Goal: Check status: Check status

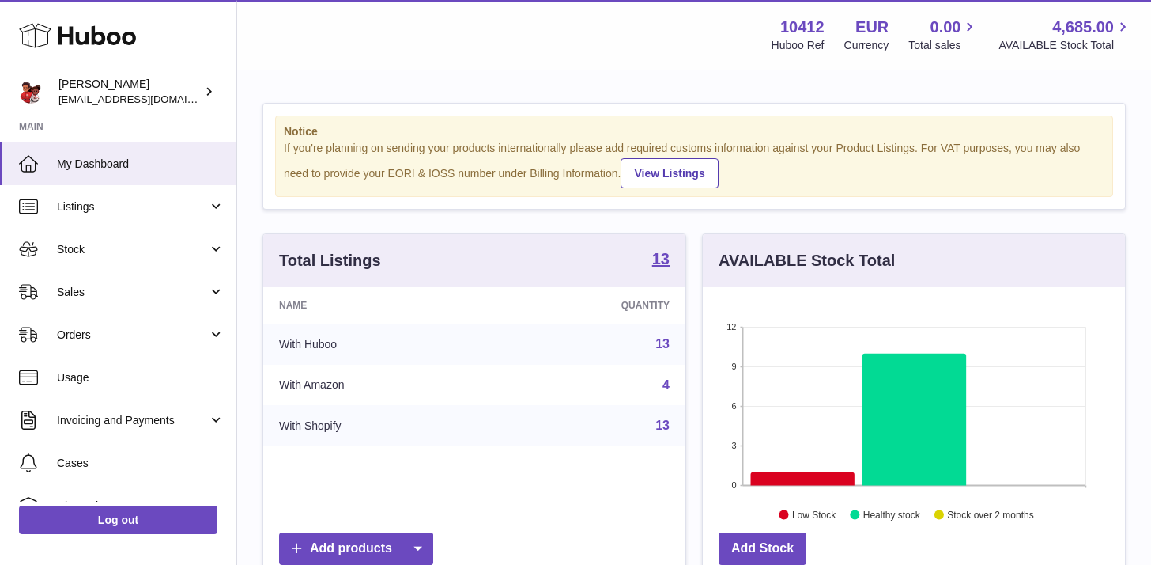
scroll to position [247, 422]
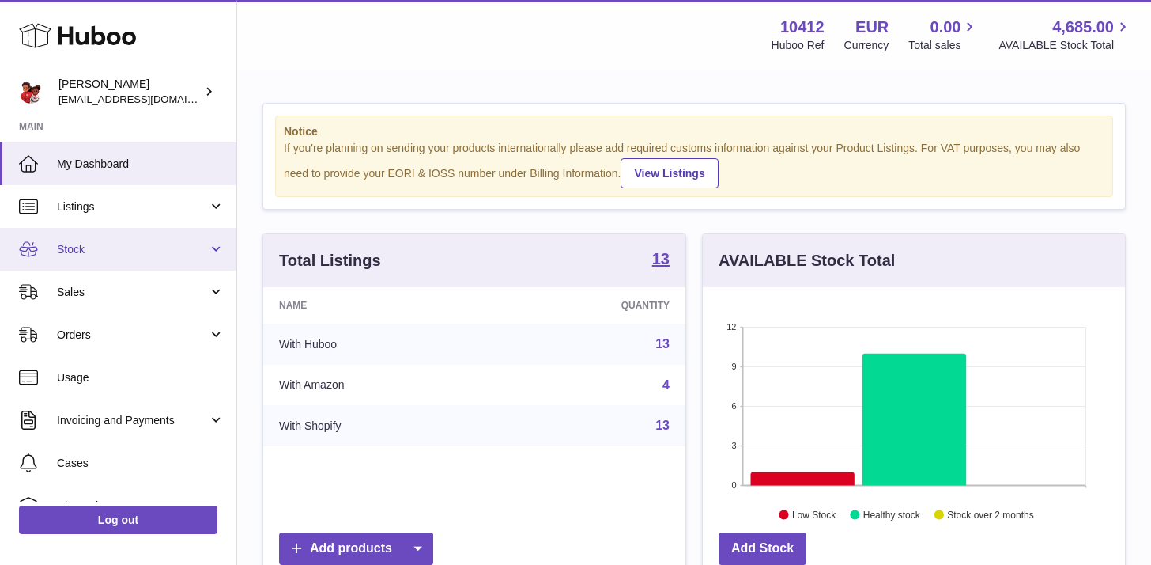
click at [91, 247] on span "Stock" at bounding box center [132, 249] width 151 height 15
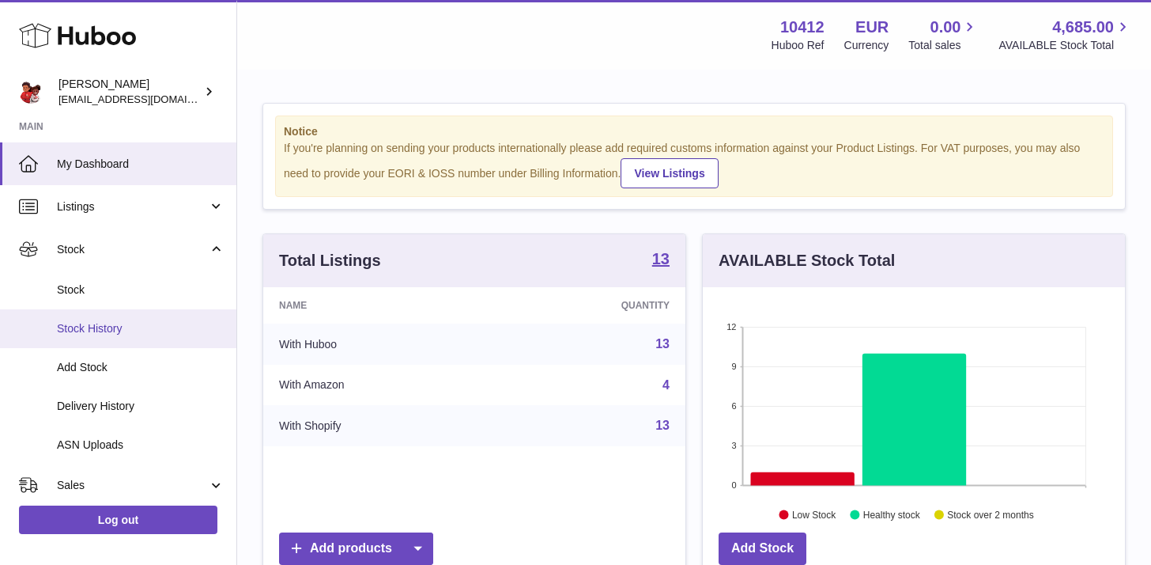
click at [78, 321] on span "Stock History" at bounding box center [141, 328] width 168 height 15
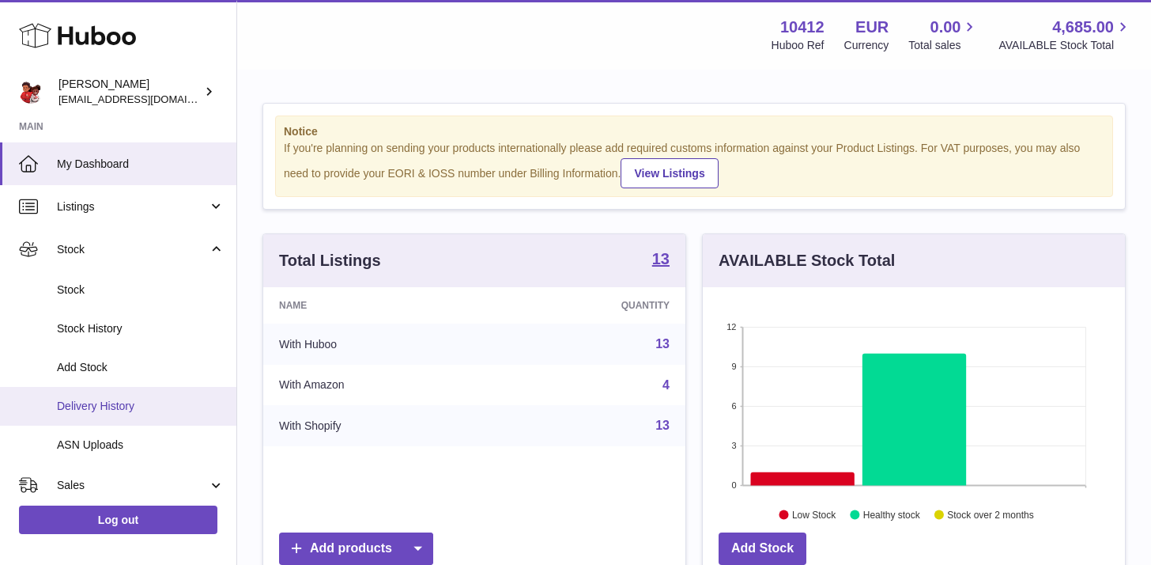
click at [68, 404] on span "Delivery History" at bounding box center [141, 406] width 168 height 15
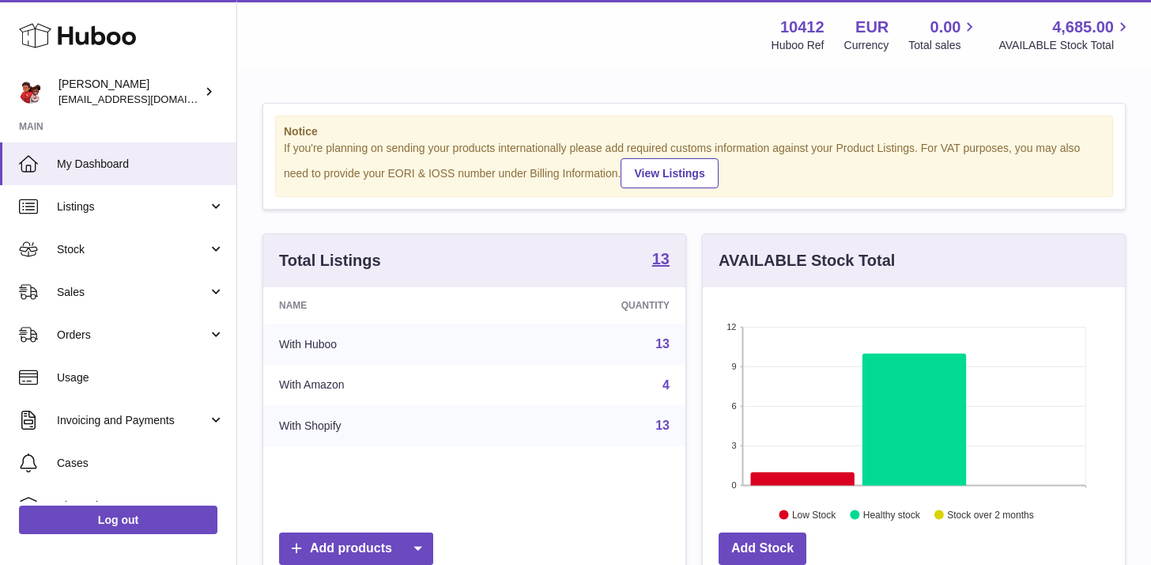
scroll to position [247, 422]
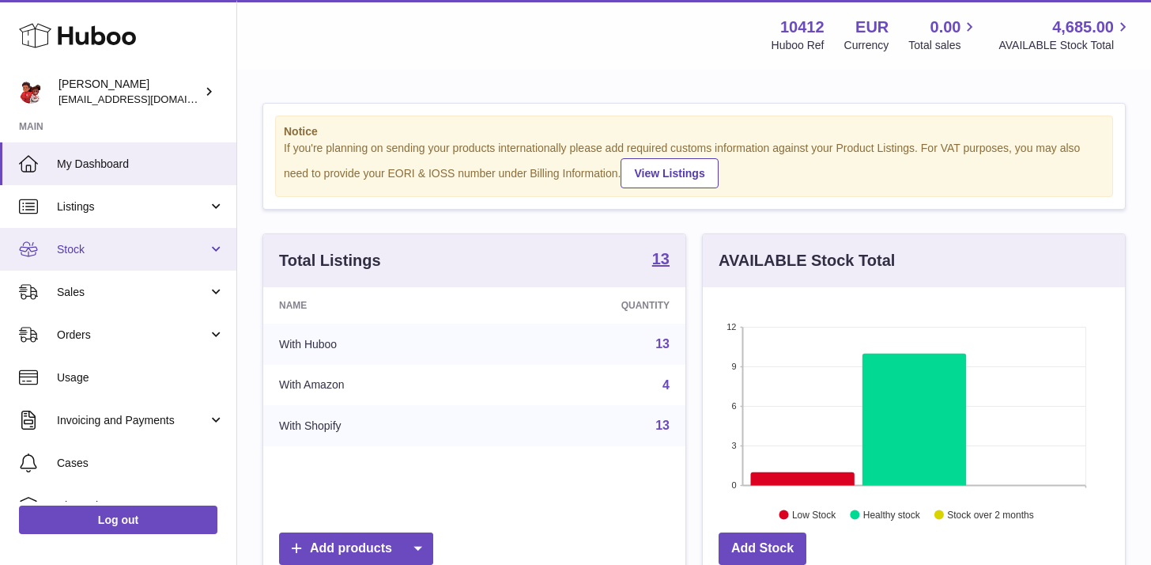
click at [125, 259] on link "Stock" at bounding box center [118, 249] width 236 height 43
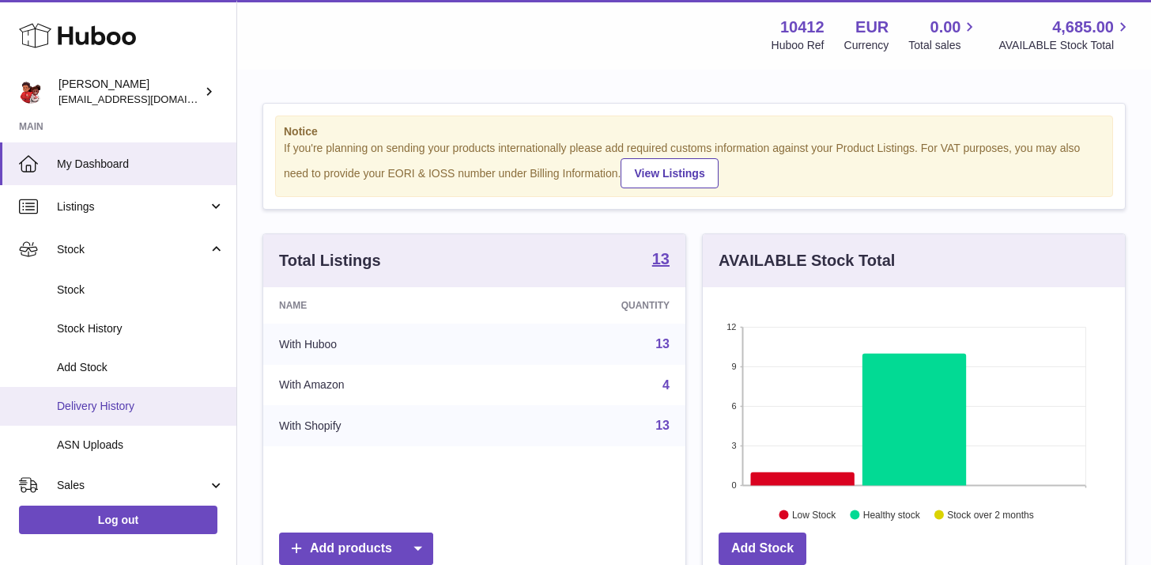
click at [96, 405] on span "Delivery History" at bounding box center [141, 406] width 168 height 15
